Goal: Information Seeking & Learning: Understand process/instructions

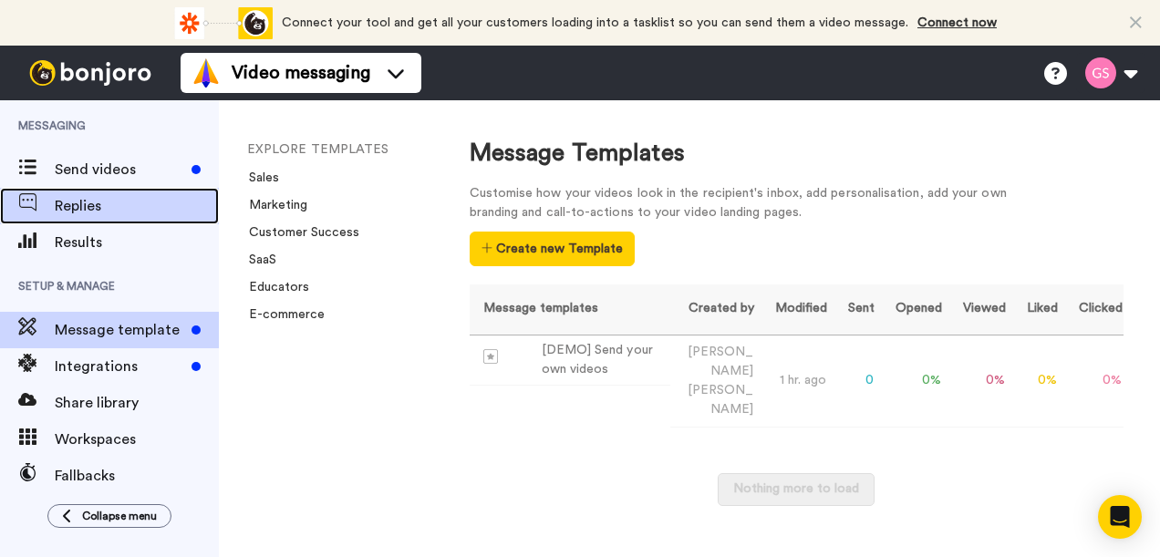
click at [108, 195] on span "Replies" at bounding box center [137, 206] width 164 height 22
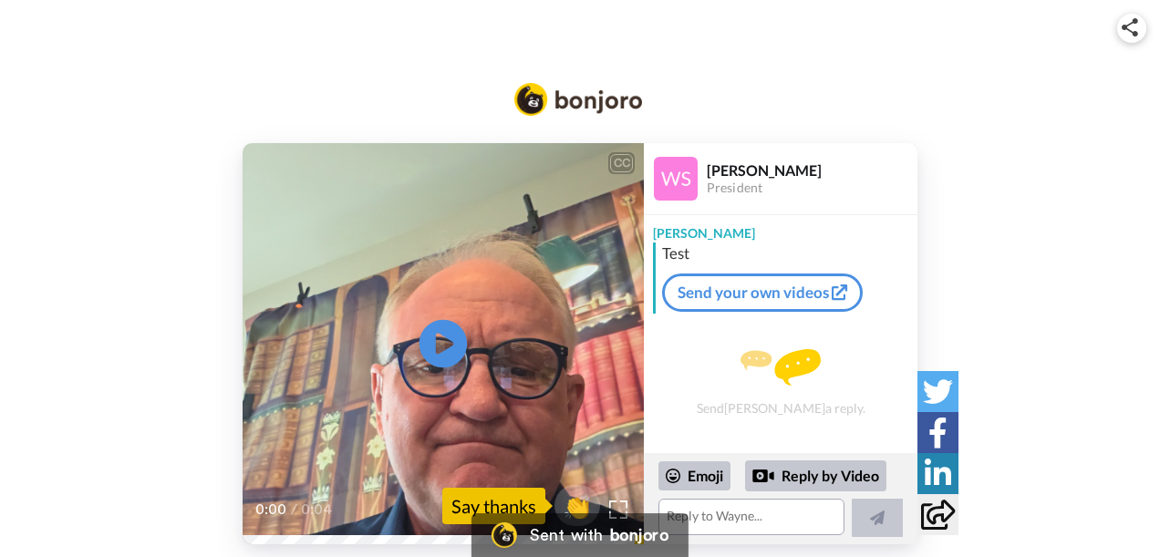
click at [432, 343] on icon at bounding box center [443, 344] width 48 height 48
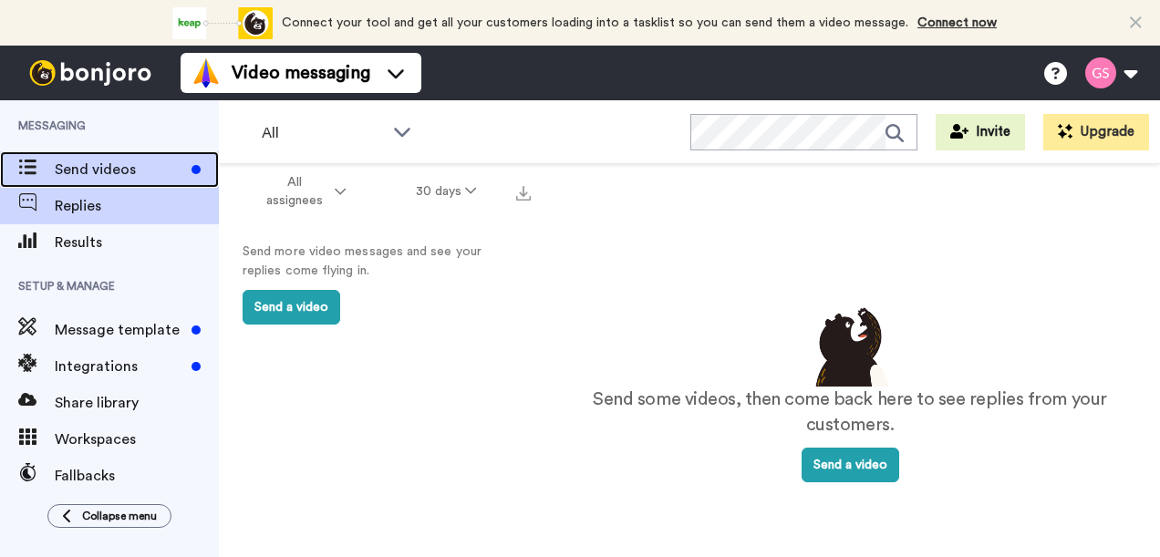
click at [117, 159] on span "Send videos" at bounding box center [119, 170] width 129 height 22
